Goal: Complete application form: Complete application form

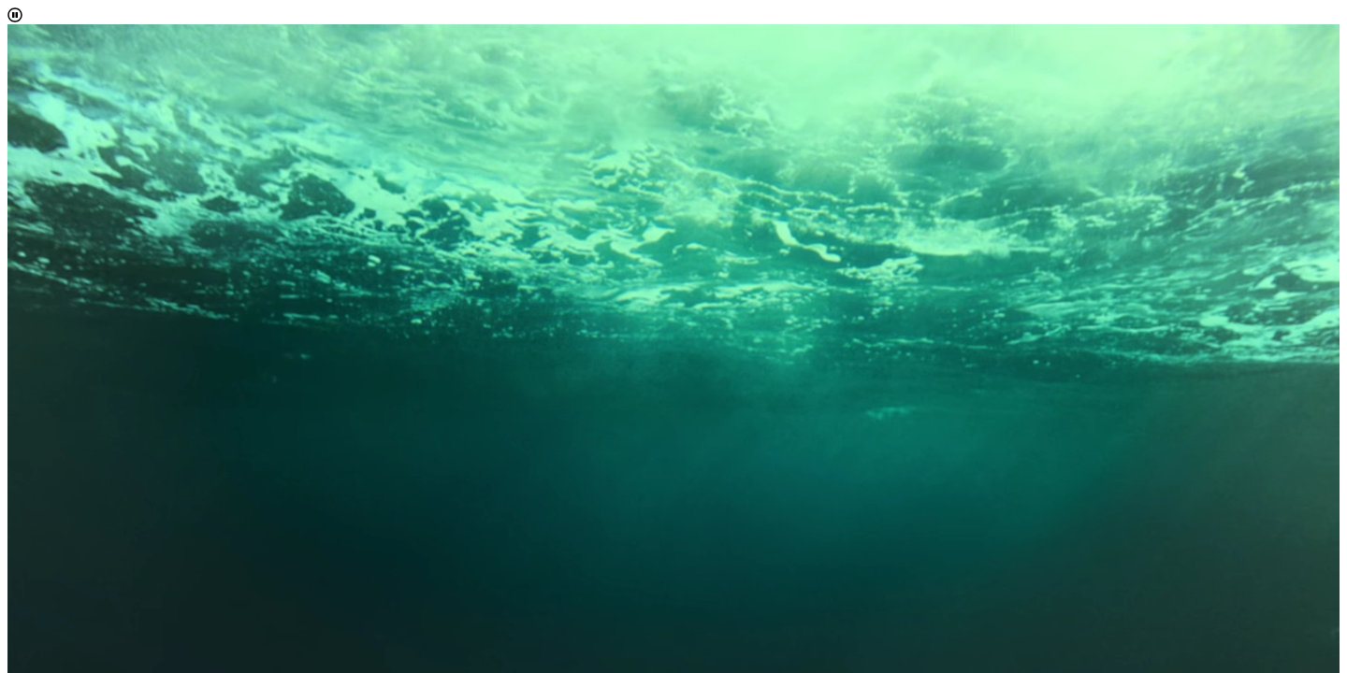
scroll to position [27, 0]
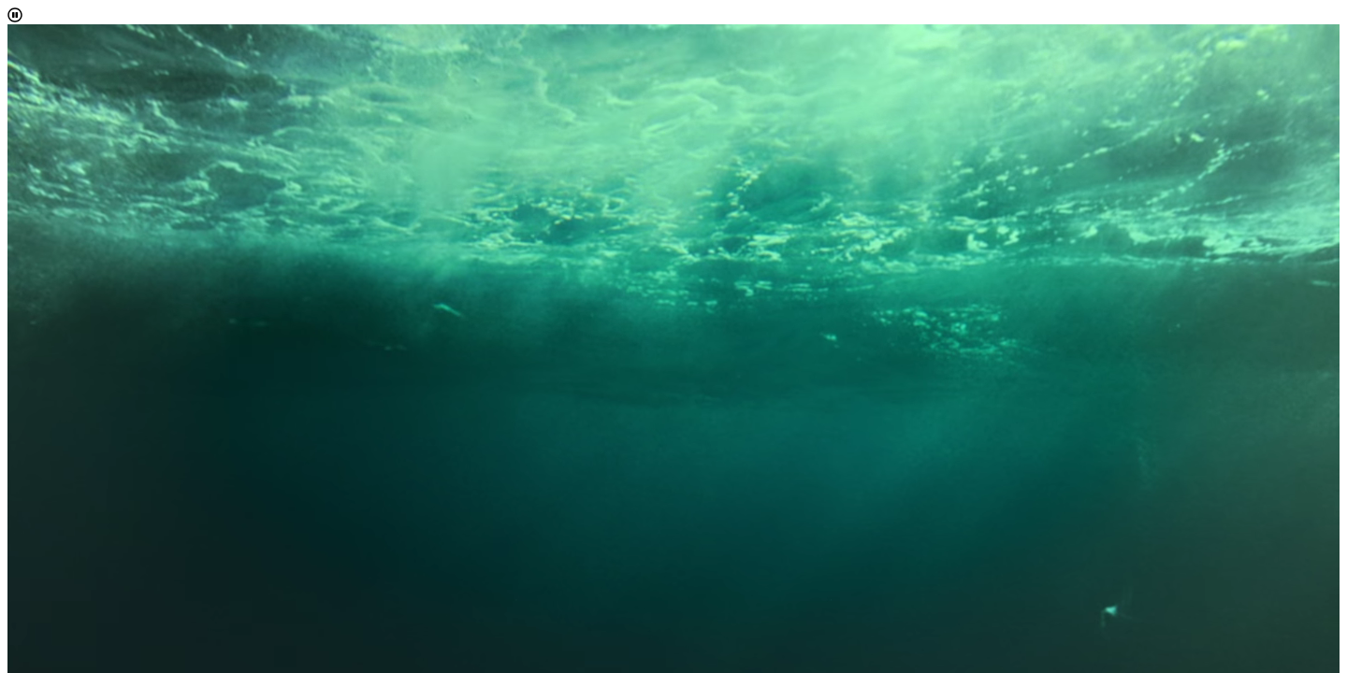
scroll to position [11, 84]
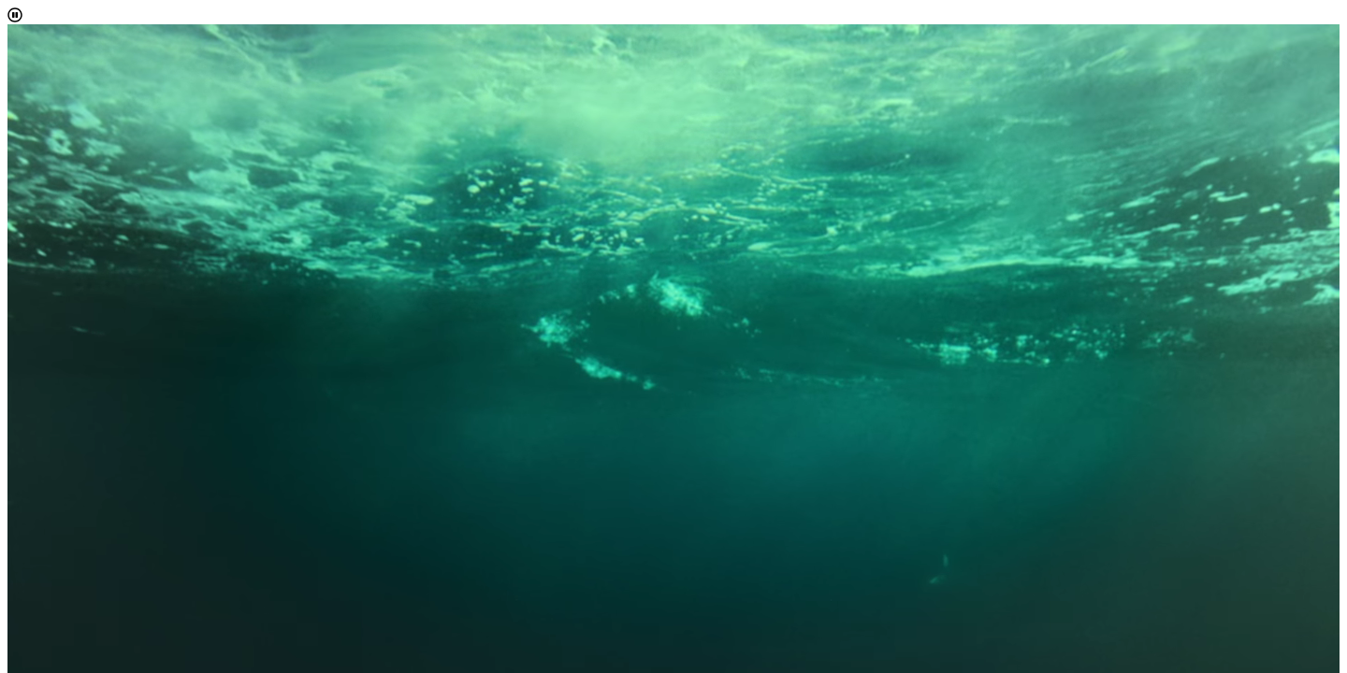
select select "[object Object]"
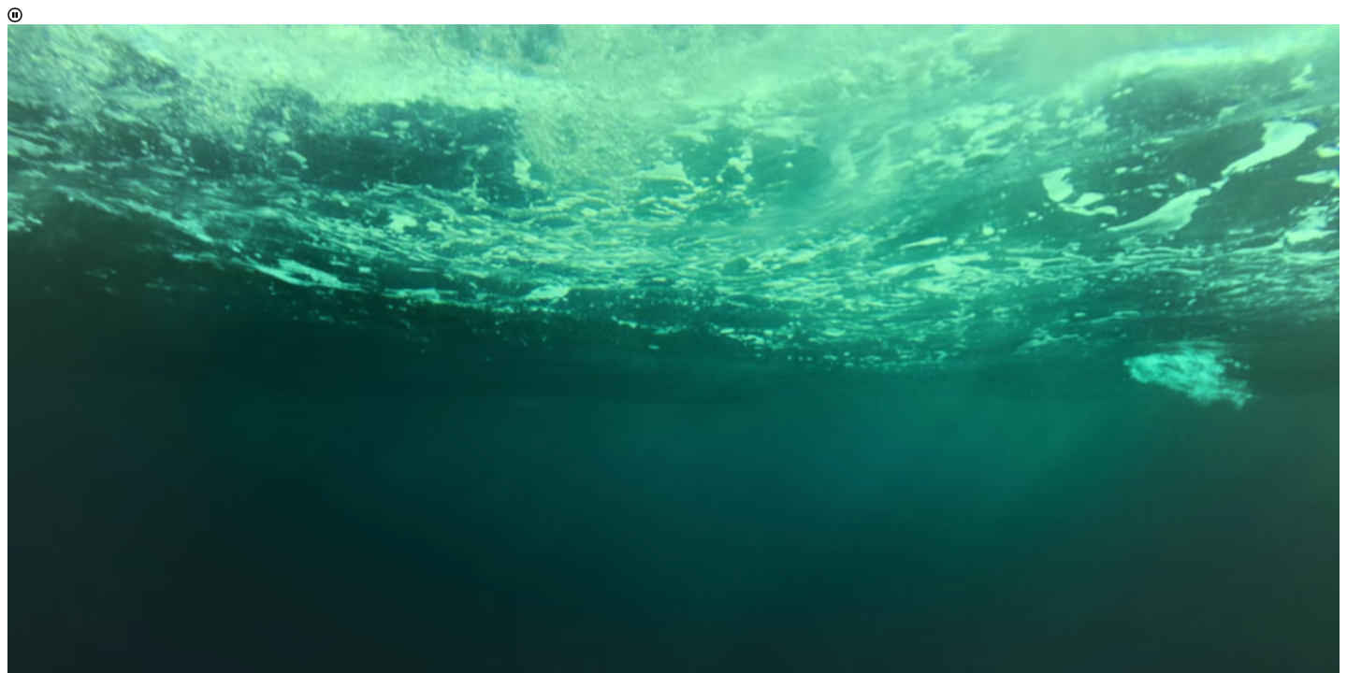
scroll to position [61, 0]
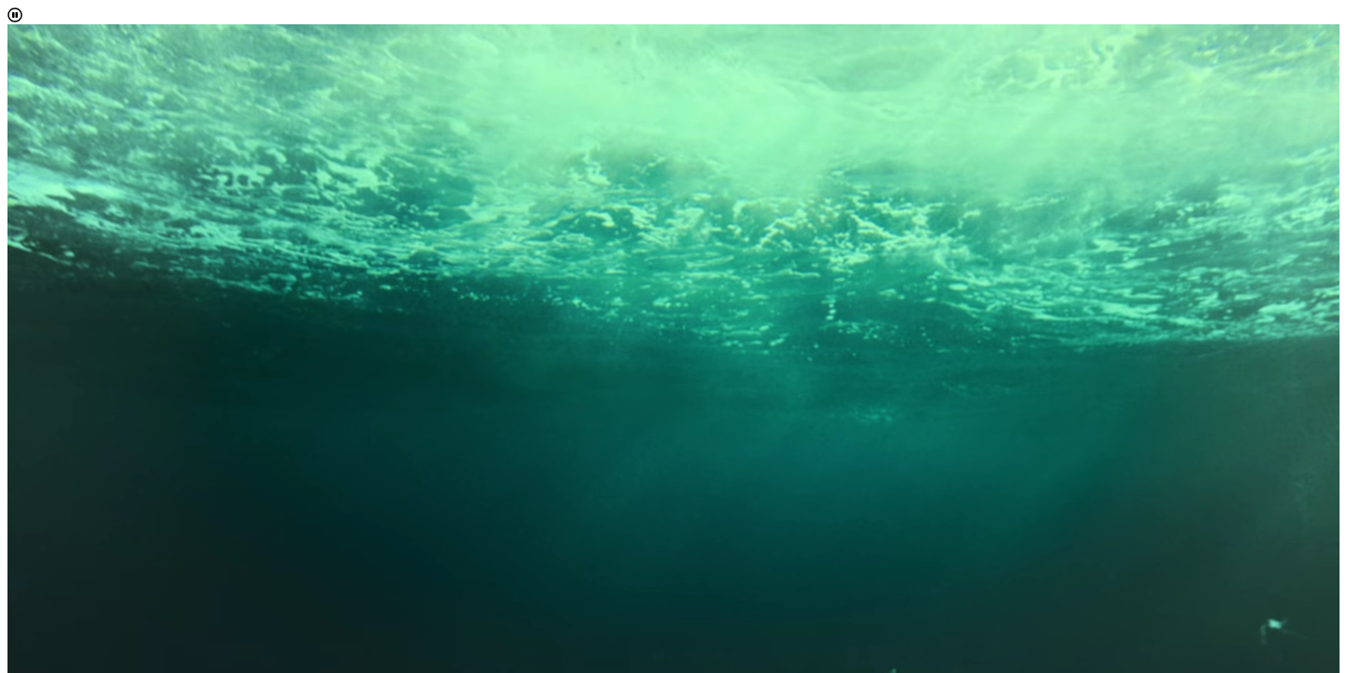
scroll to position [124, 0]
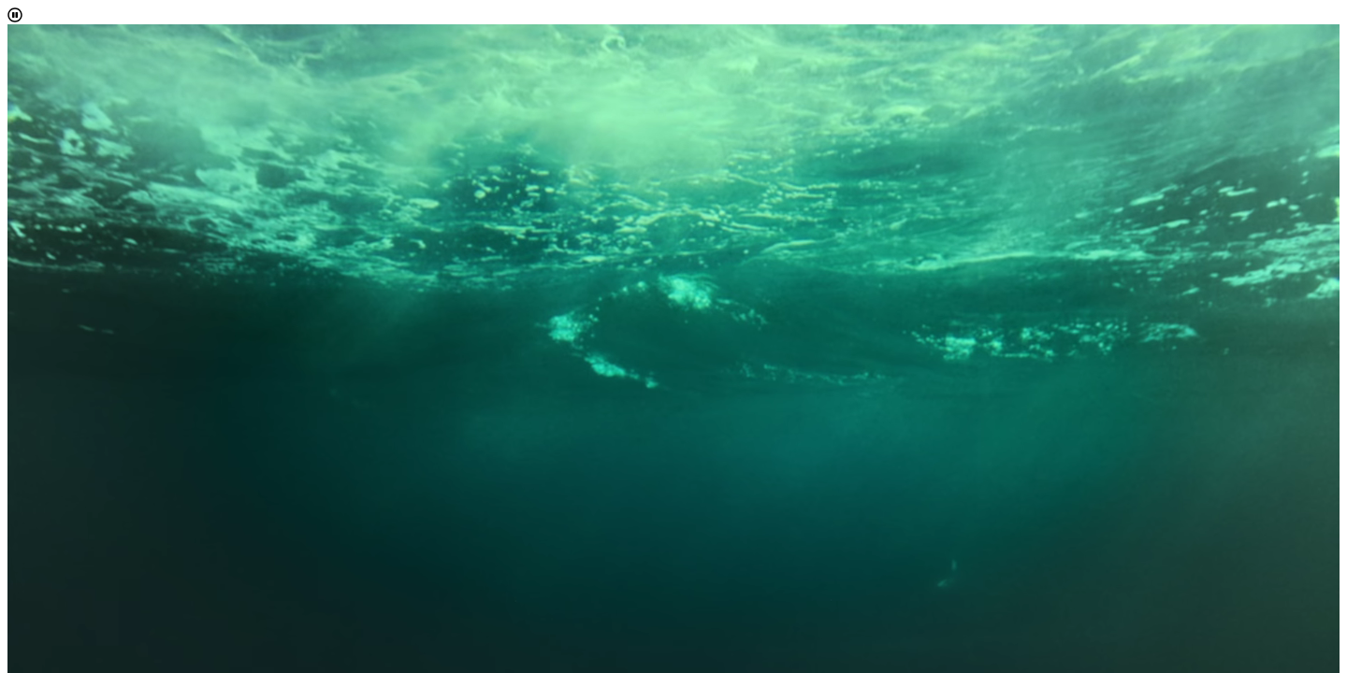
type input "[EMAIL_ADDRESS][DOMAIN_NAME]"
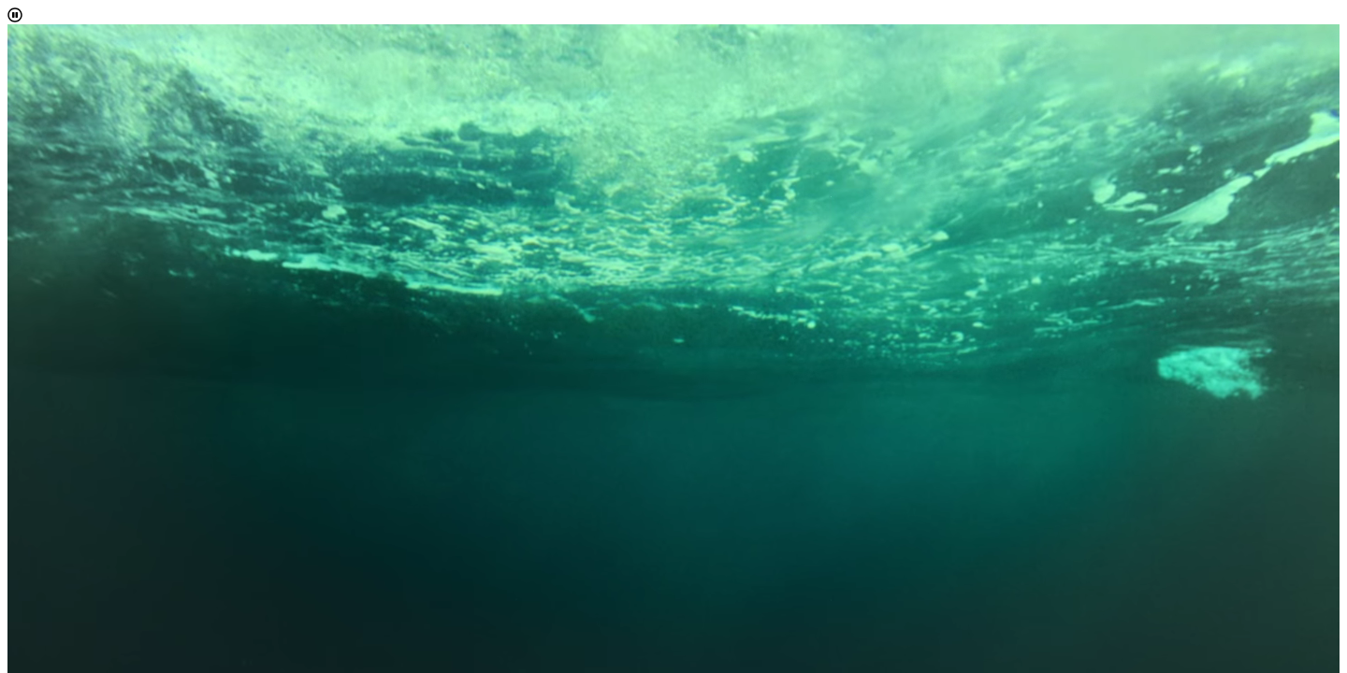
scroll to position [66, 0]
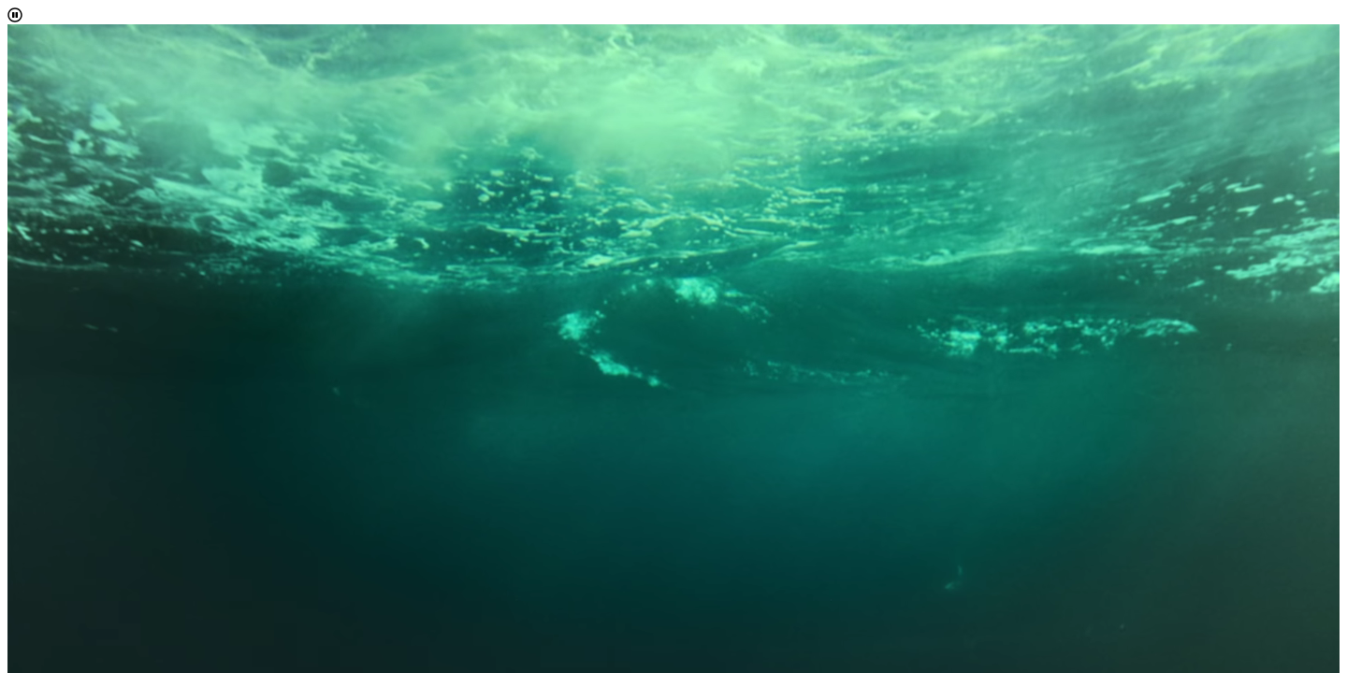
scroll to position [22, 0]
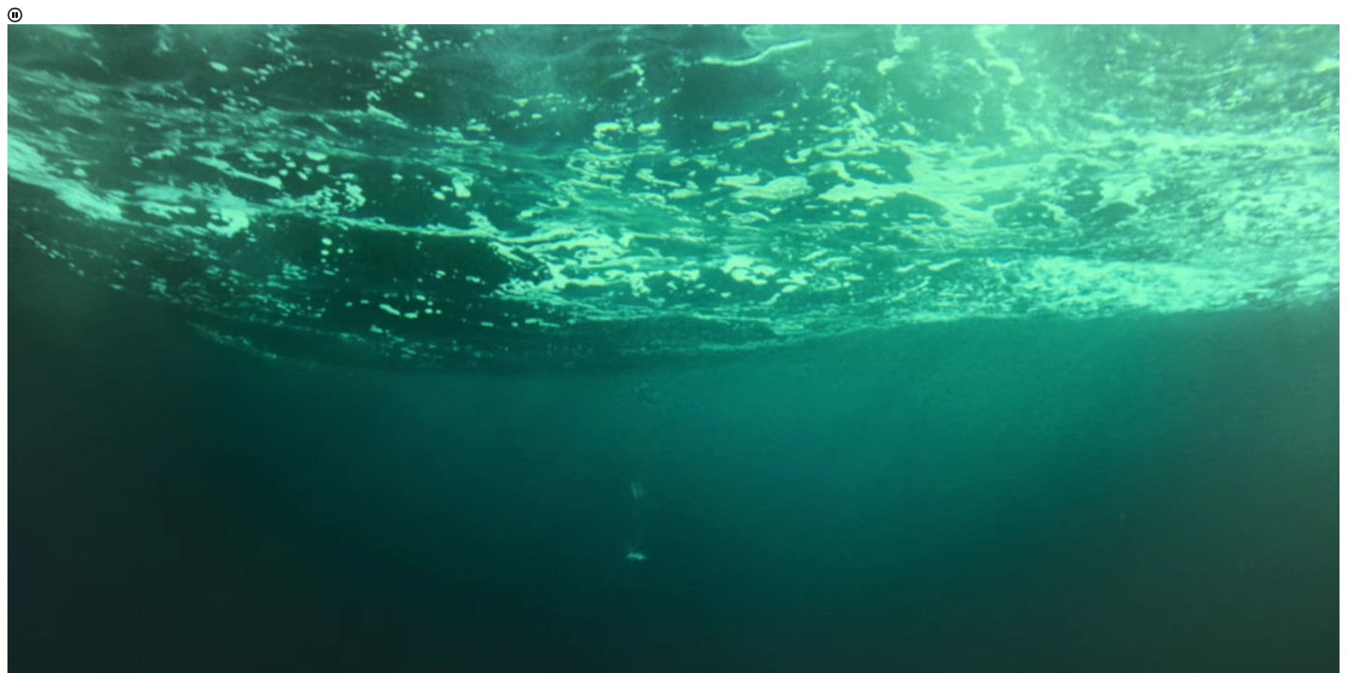
scroll to position [108, 0]
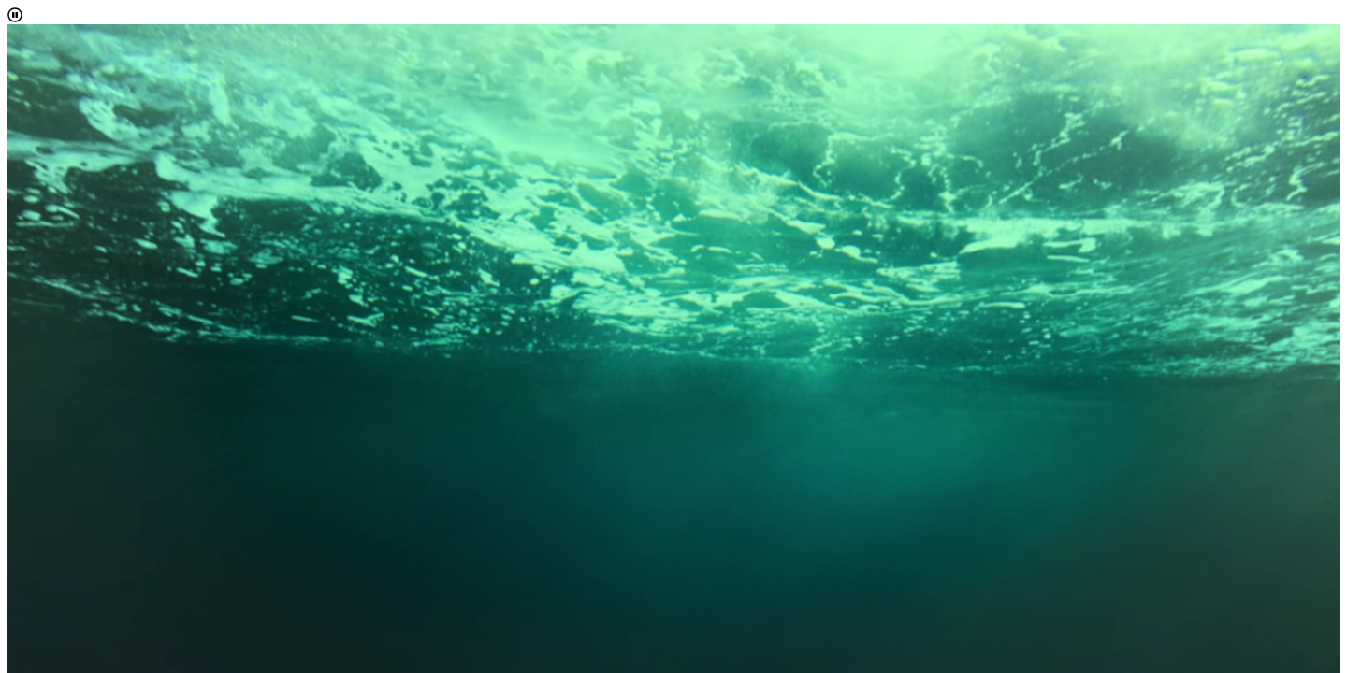
scroll to position [149, 0]
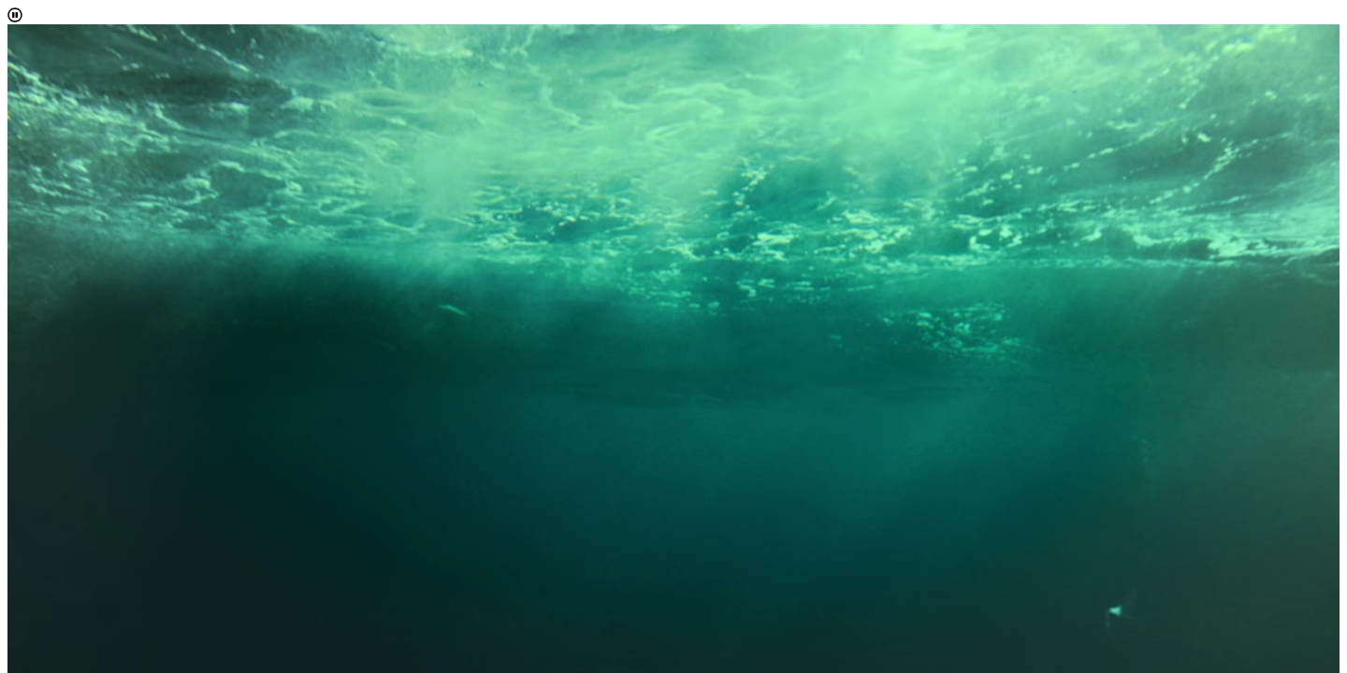
scroll to position [168, 0]
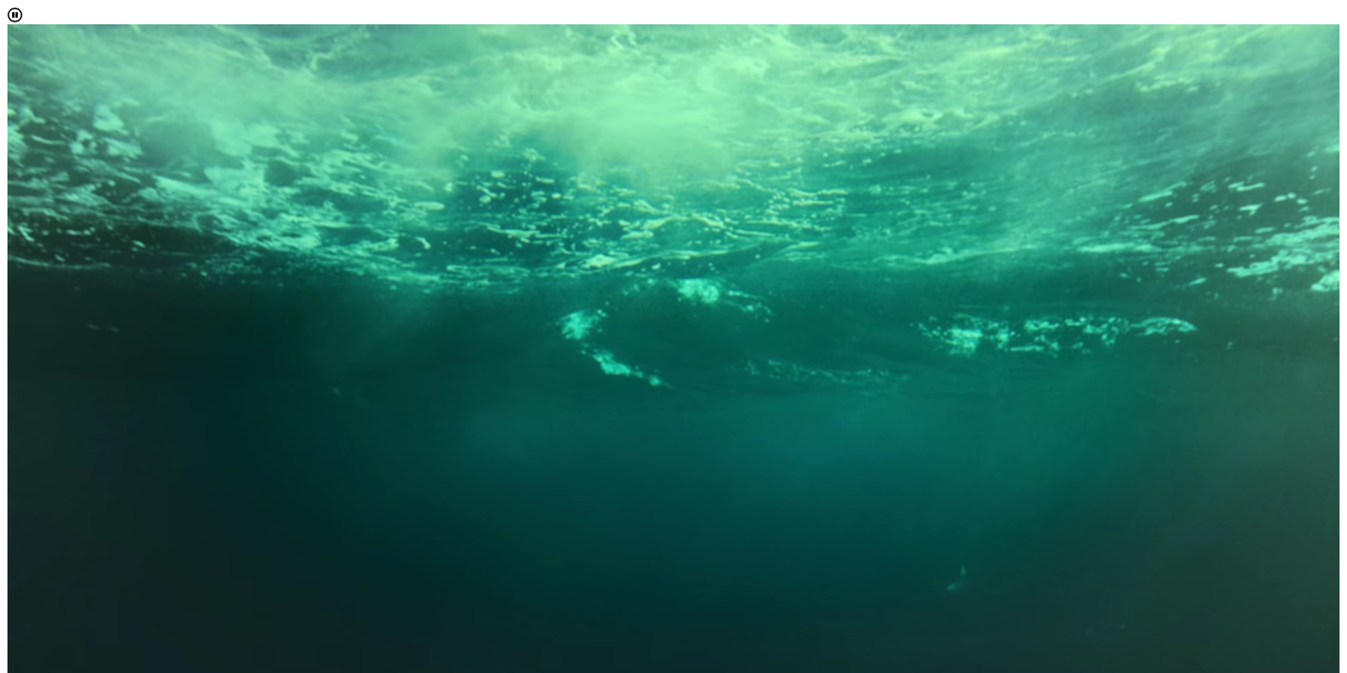
scroll to position [288, 0]
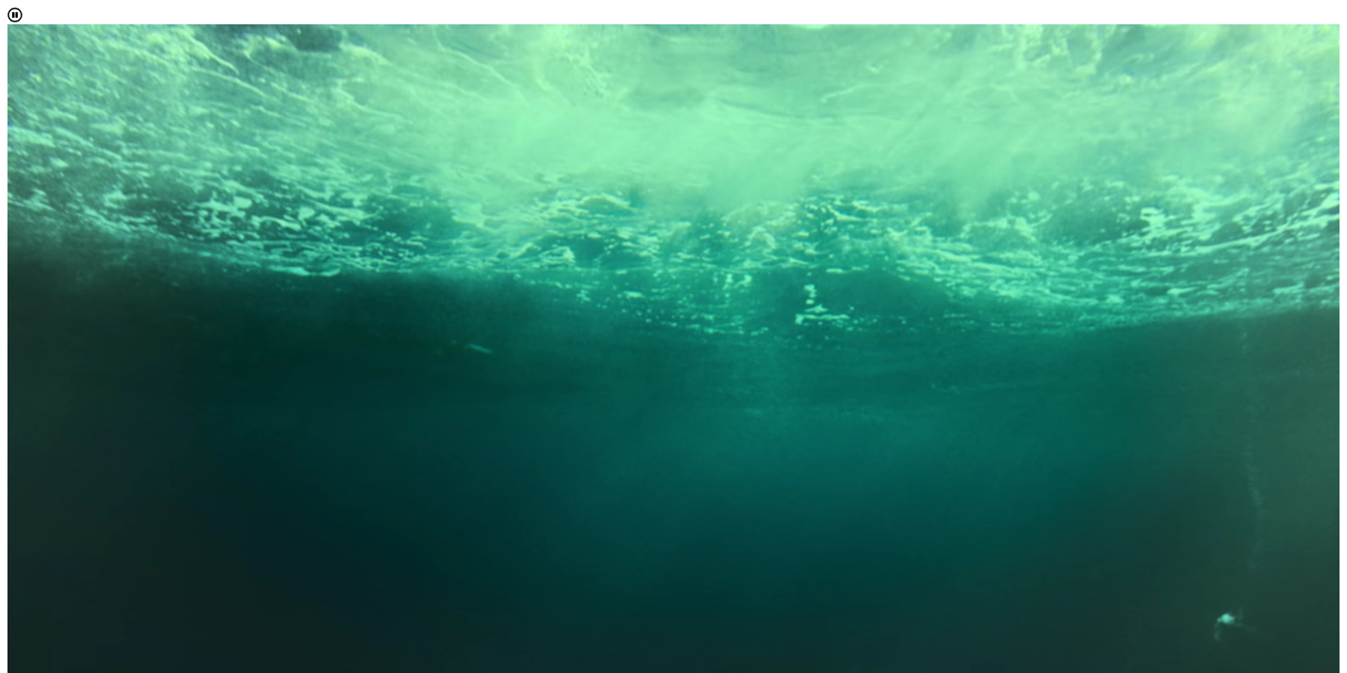
scroll to position [11, 84]
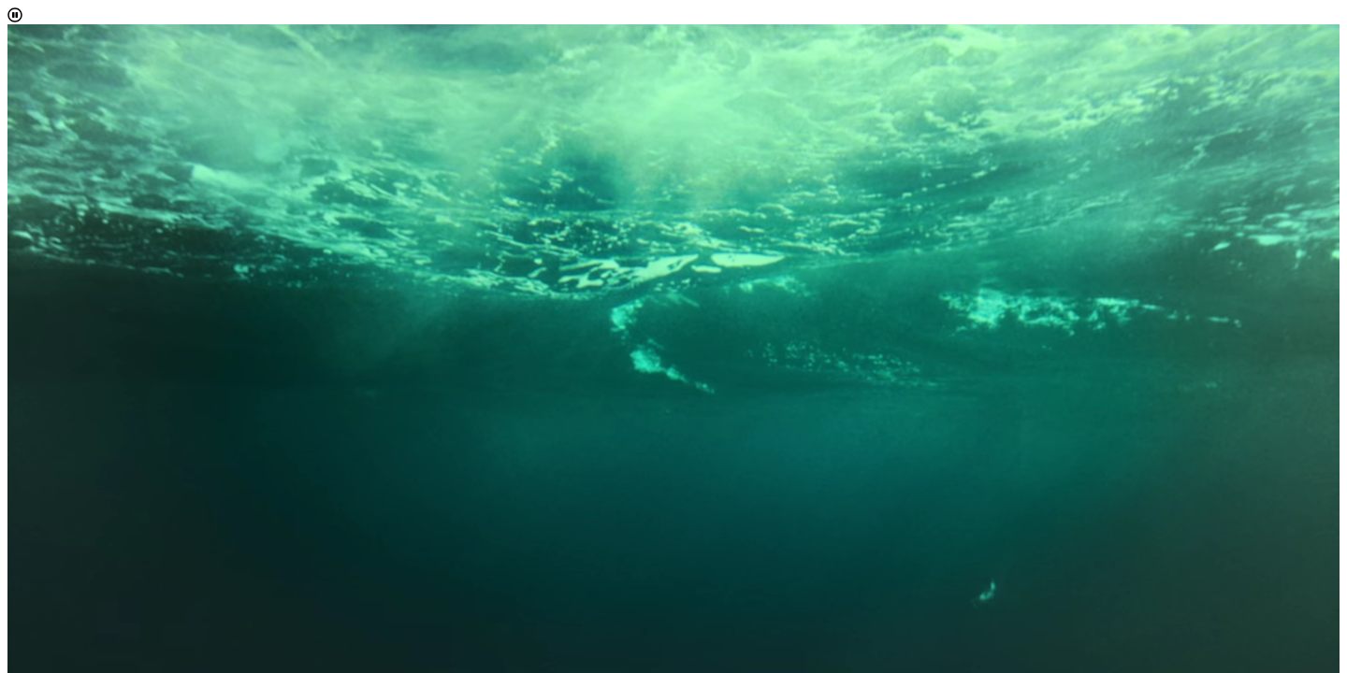
scroll to position [79, 0]
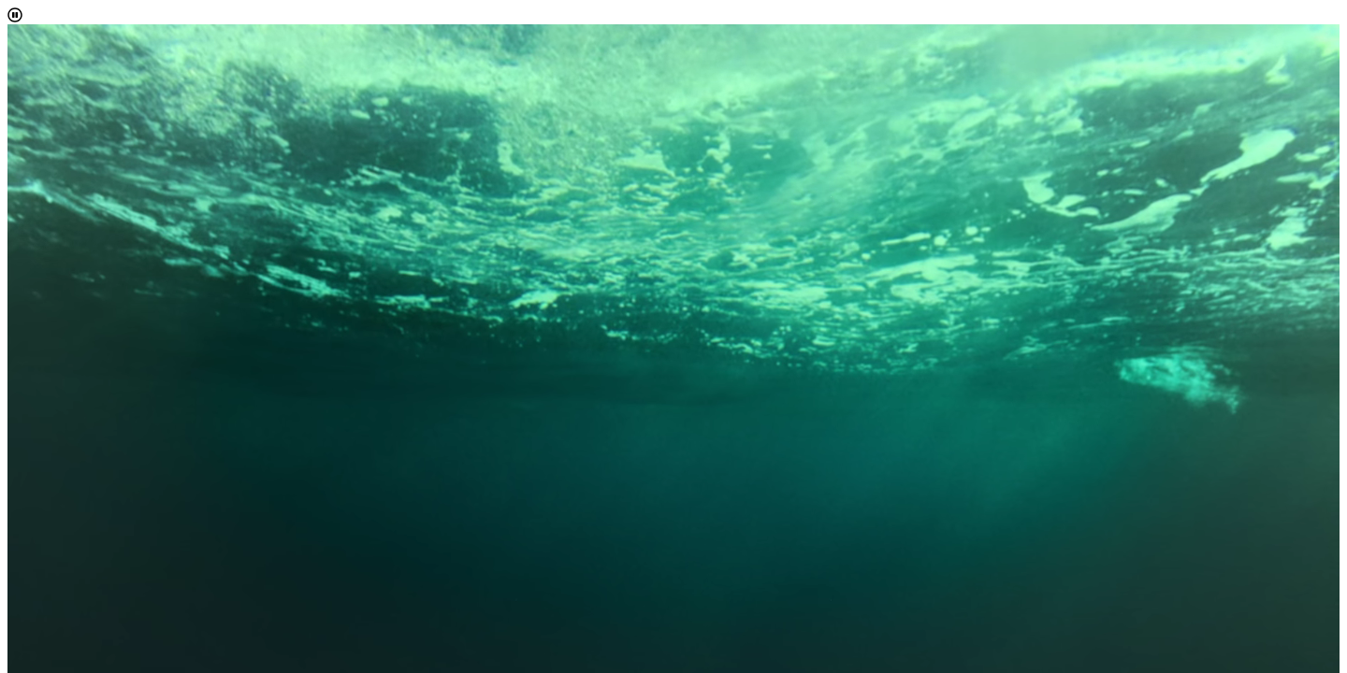
scroll to position [310, 0]
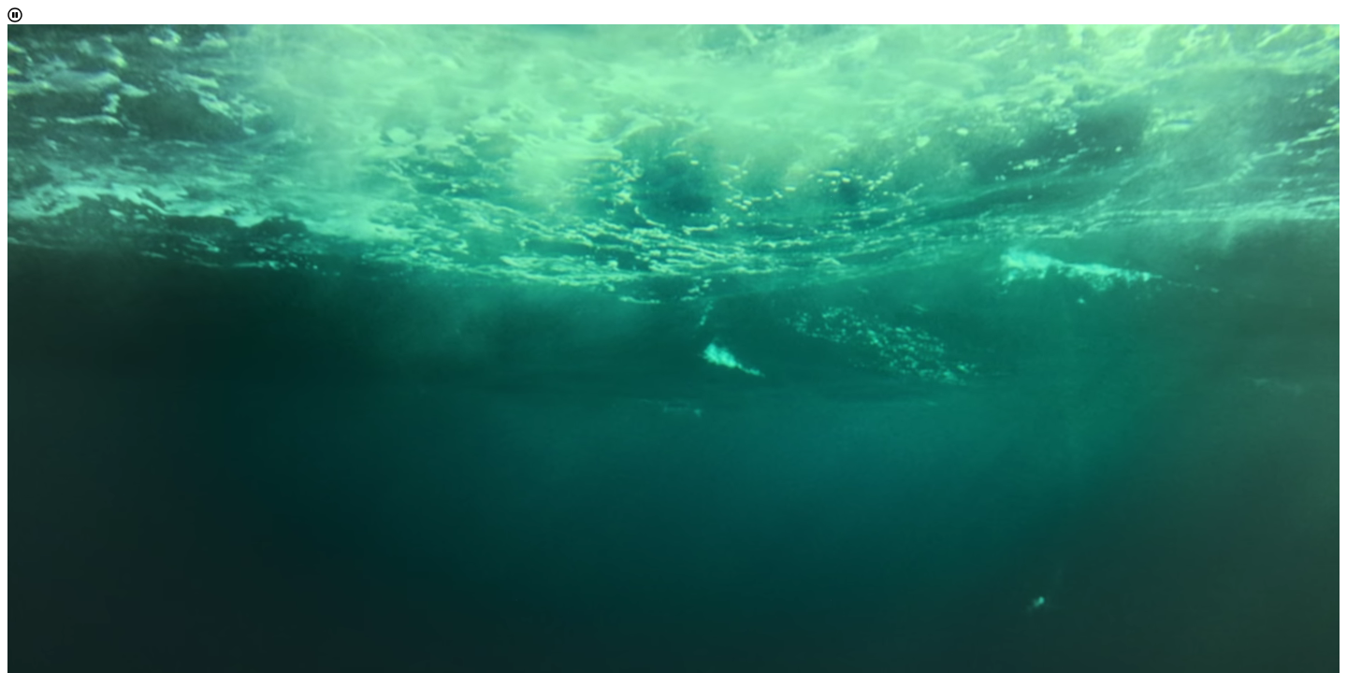
scroll to position [85, 0]
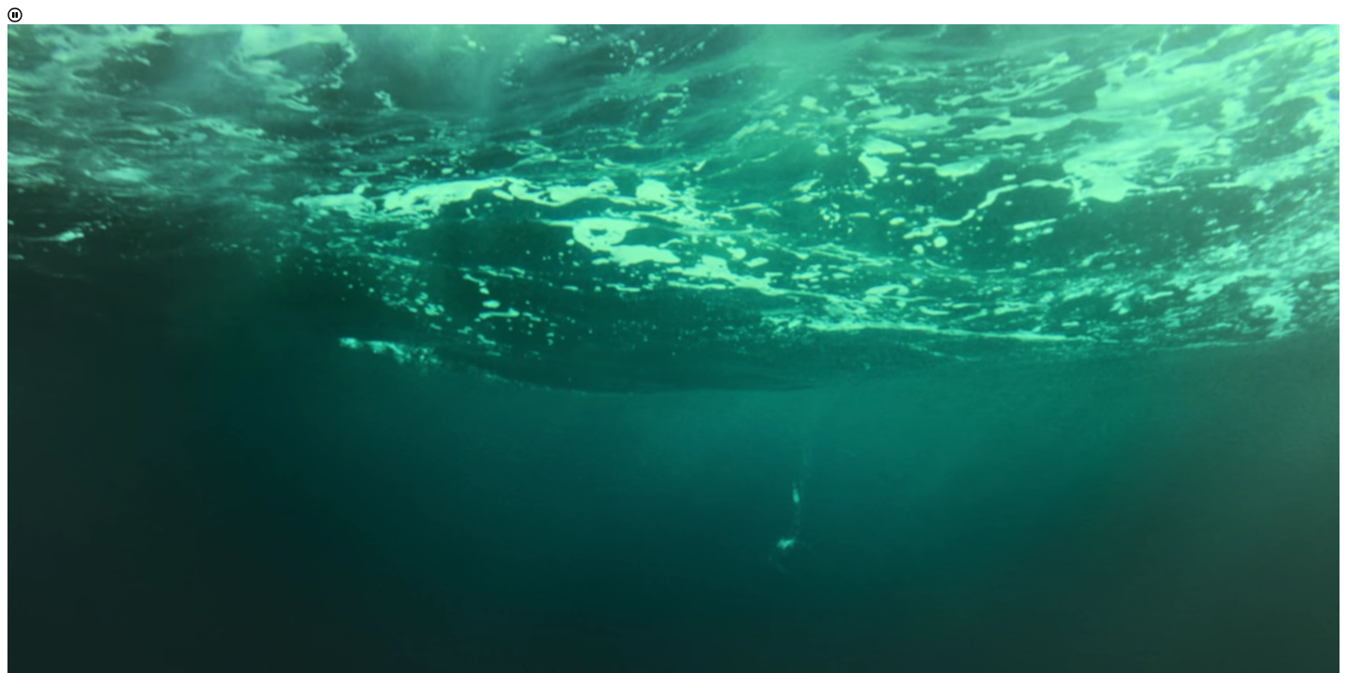
scroll to position [286, 0]
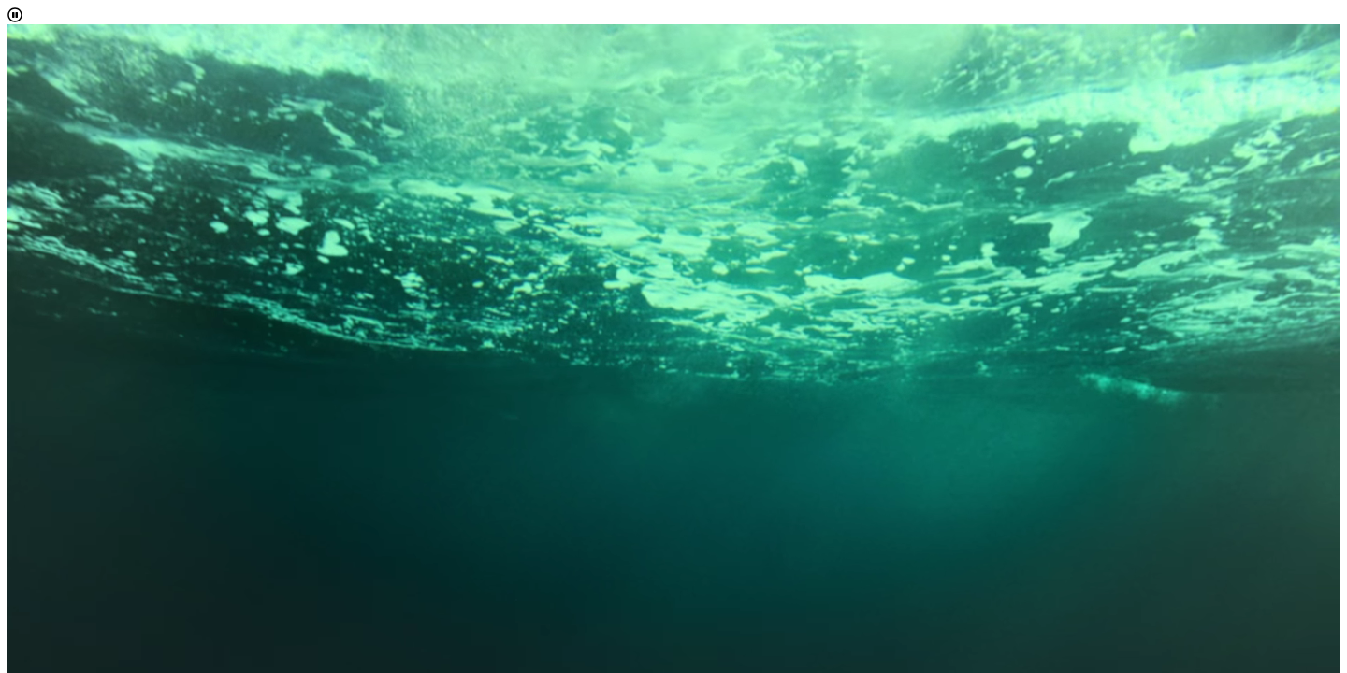
scroll to position [0, 0]
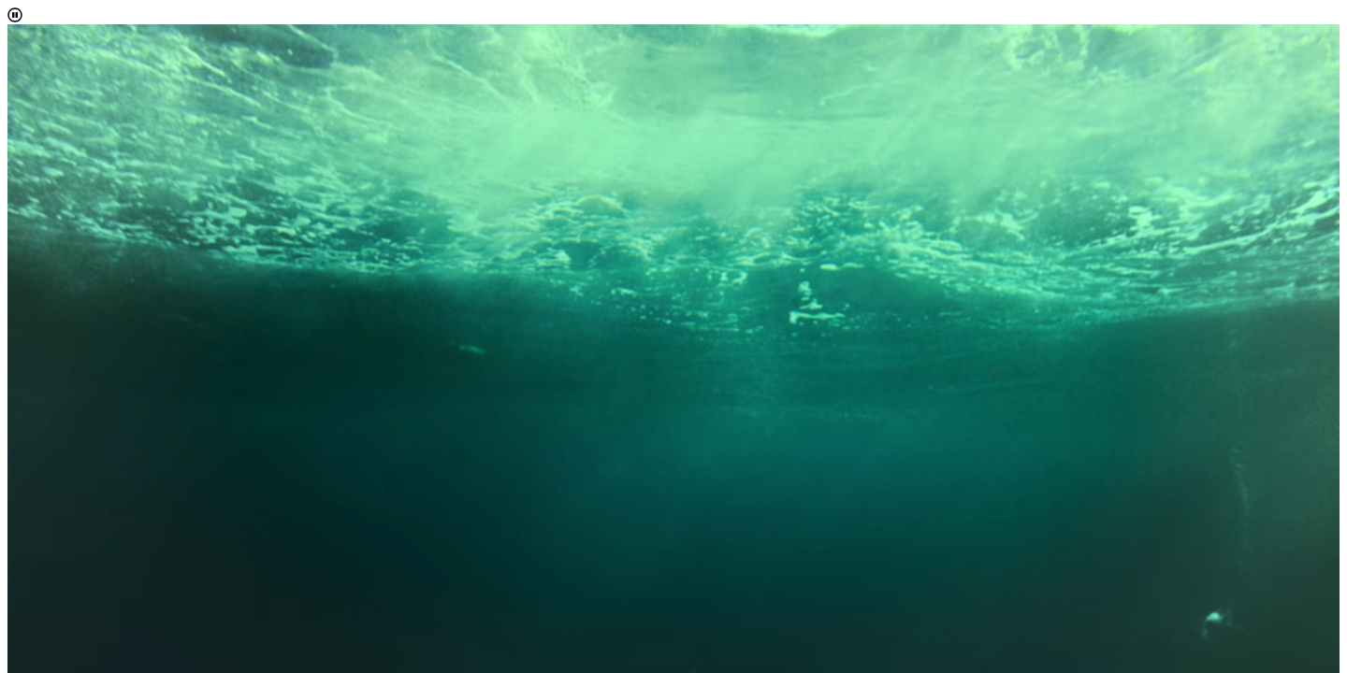
scroll to position [43, 0]
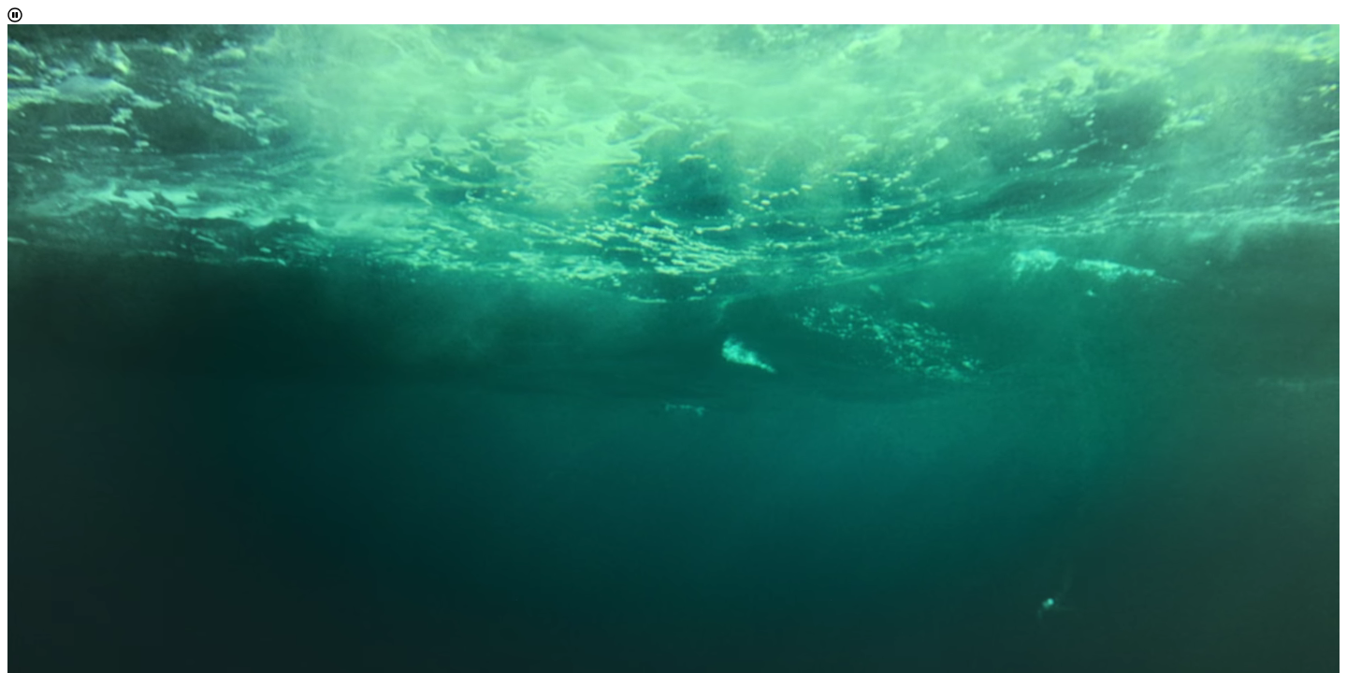
scroll to position [76, 0]
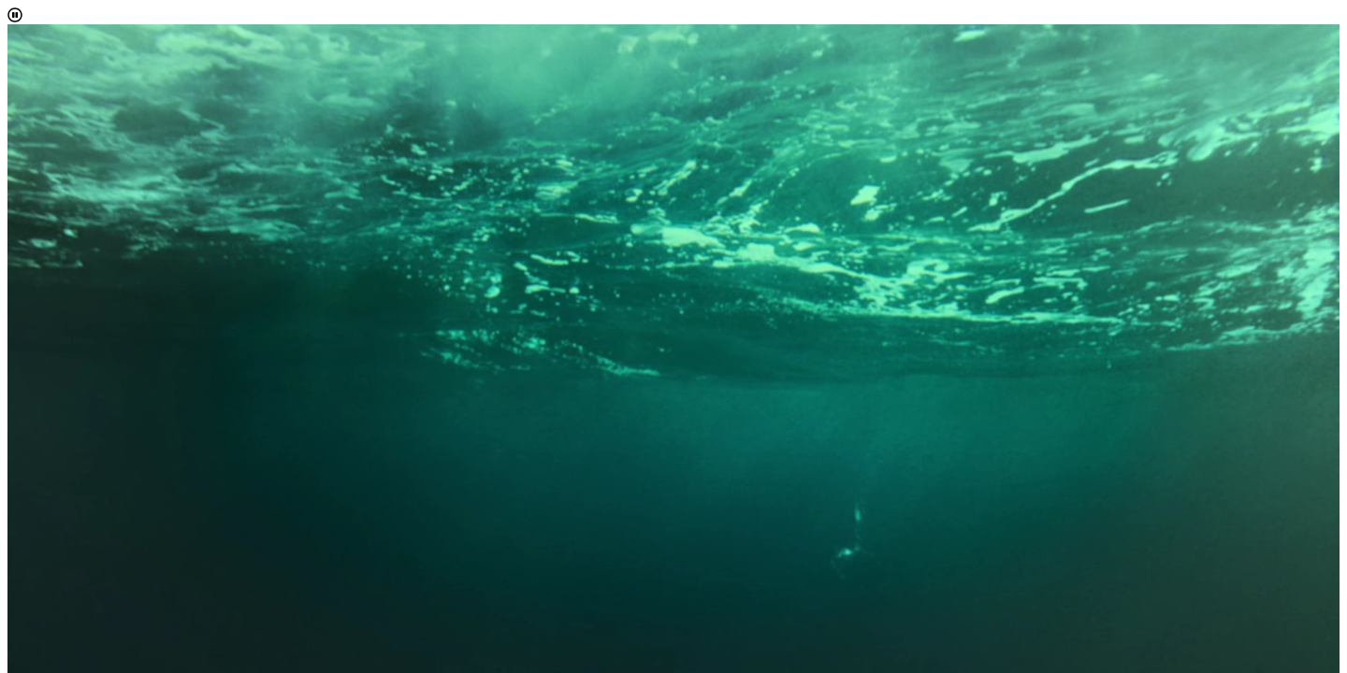
scroll to position [1208, 0]
